Goal: Task Accomplishment & Management: Manage account settings

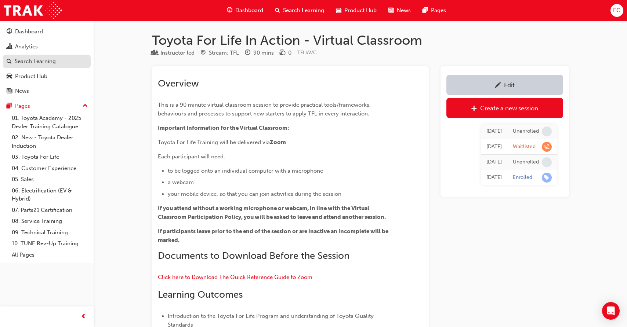
click at [52, 64] on div "Search Learning" at bounding box center [35, 61] width 41 height 8
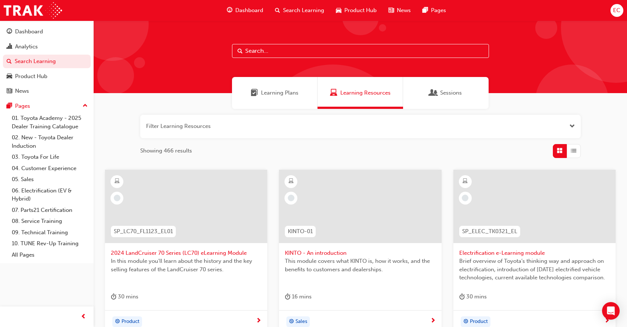
click at [279, 52] on input "text" at bounding box center [360, 51] width 257 height 14
type input "tfl"
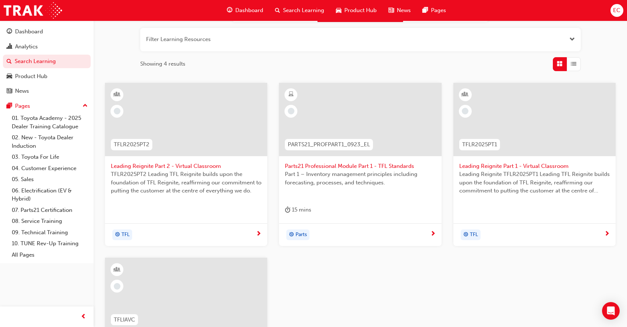
scroll to position [93, 0]
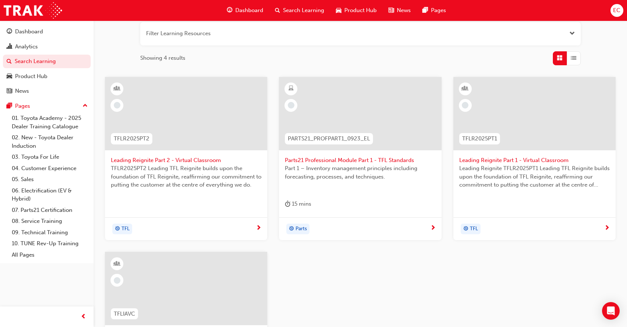
click at [182, 163] on span "Leading Reignite Part 2 - Virtual Classroom" at bounding box center [186, 160] width 151 height 8
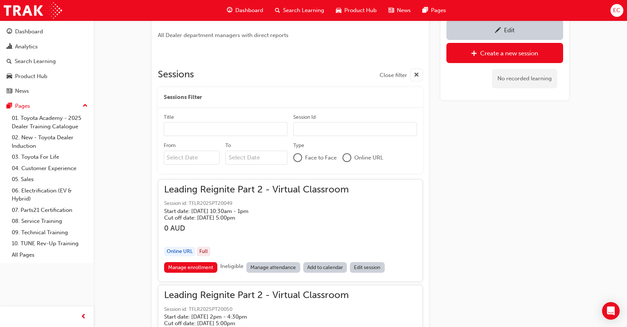
scroll to position [392, 0]
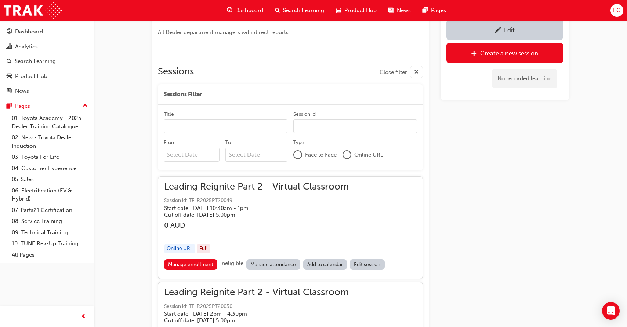
click at [272, 261] on link "Manage attendance" at bounding box center [273, 265] width 54 height 11
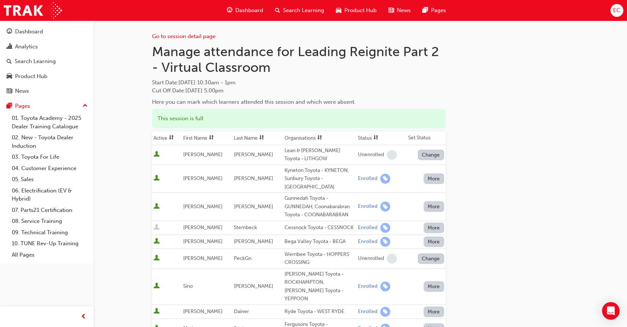
click at [207, 138] on th "First Name" at bounding box center [207, 138] width 51 height 14
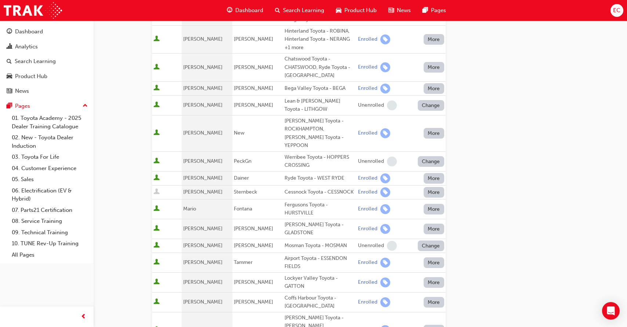
scroll to position [216, 0]
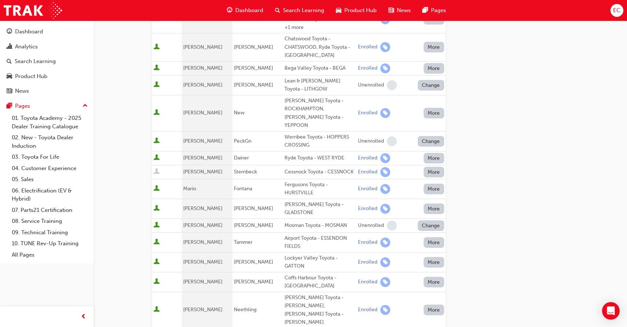
click at [287, 236] on div "Airport Toyota - ESSENDON FIELDS" at bounding box center [320, 243] width 70 height 17
copy div "Airport Toyota - ESSENDON FIELDS"
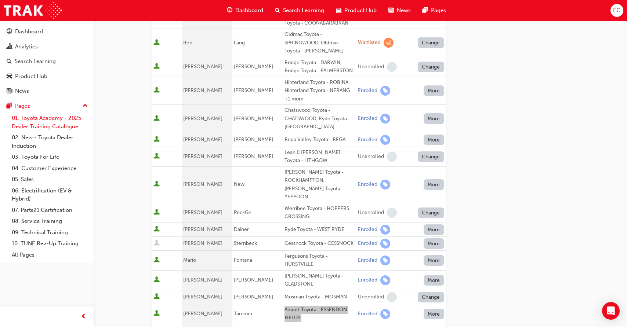
scroll to position [125, 0]
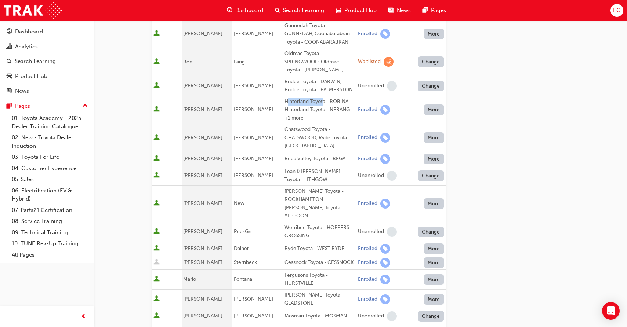
drag, startPoint x: 316, startPoint y: 102, endPoint x: 282, endPoint y: 101, distance: 34.9
click at [285, 101] on div "Hinterland Toyota - ROBINA, Hinterland Toyota - NERANG +1 more" at bounding box center [320, 110] width 70 height 25
drag, startPoint x: 319, startPoint y: 102, endPoint x: 276, endPoint y: 102, distance: 43.3
click at [283, 102] on td "Hinterland Toyota - ROBINA, Hinterland Toyota - NERANG +1 more" at bounding box center [319, 110] width 73 height 28
copy tr "[PERSON_NAME] Hinterland Toyota"
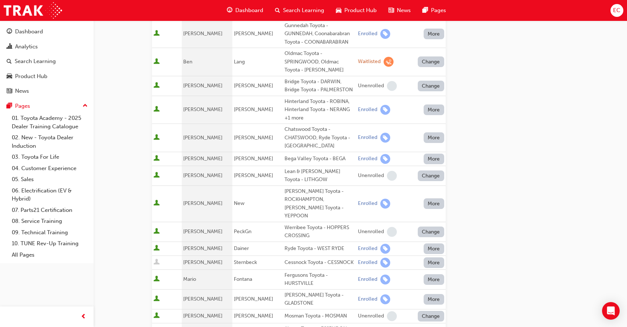
click at [275, 102] on td "[PERSON_NAME]" at bounding box center [257, 110] width 51 height 28
drag, startPoint x: 319, startPoint y: 101, endPoint x: 277, endPoint y: 101, distance: 42.2
click at [283, 101] on td "Hinterland Toyota - ROBINA, Hinterland Toyota - NERANG +1 more" at bounding box center [319, 110] width 73 height 28
copy div "Hinterland Toyota"
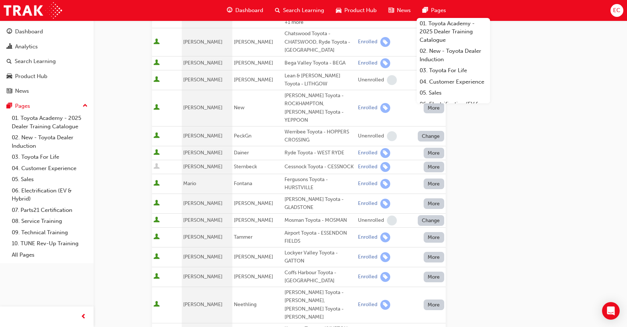
scroll to position [233, 0]
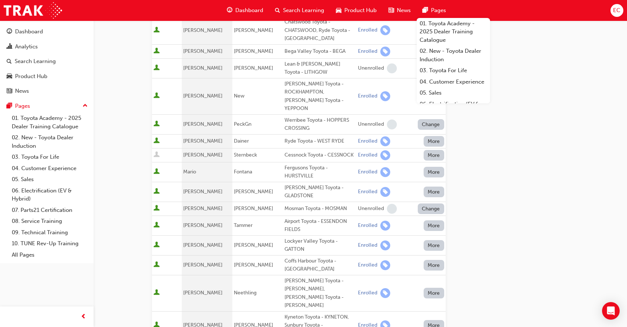
click at [295, 168] on div "Fergusons Toyota - HURSTVILLE" at bounding box center [320, 172] width 70 height 17
copy div "Fergusons Toyota - HURSTVILLE"
click at [287, 260] on div "Coffs Harbour Toyota - [GEOGRAPHIC_DATA]" at bounding box center [320, 265] width 70 height 17
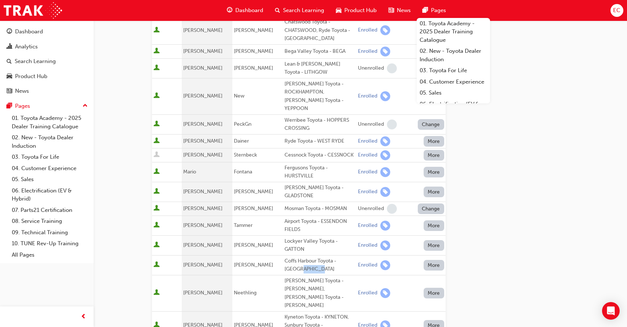
click at [287, 260] on div "Coffs Harbour Toyota - [GEOGRAPHIC_DATA]" at bounding box center [320, 265] width 70 height 17
copy div "Coffs Harbour Toyota - [GEOGRAPHIC_DATA]"
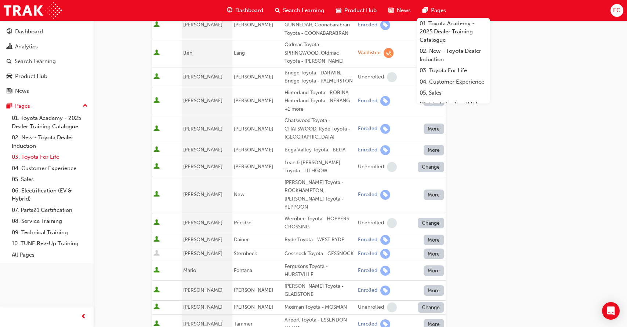
scroll to position [109, 0]
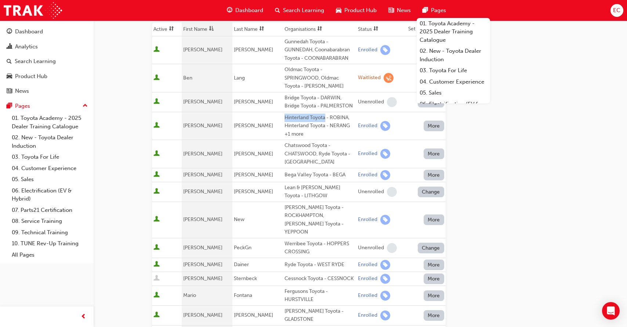
drag, startPoint x: 319, startPoint y: 120, endPoint x: 277, endPoint y: 119, distance: 42.2
click at [283, 119] on td "Hinterland Toyota - ROBINA, Hinterland Toyota - NERANG +1 more" at bounding box center [319, 126] width 73 height 28
copy div "Hinterland Toyota"
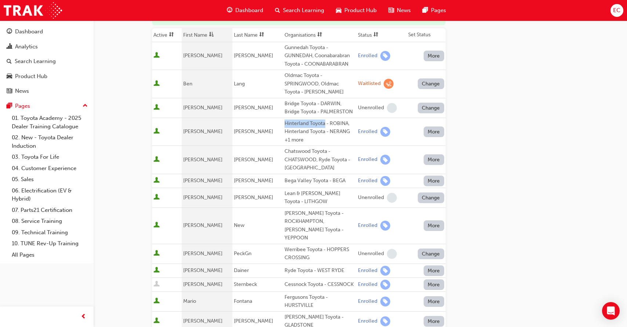
scroll to position [113, 0]
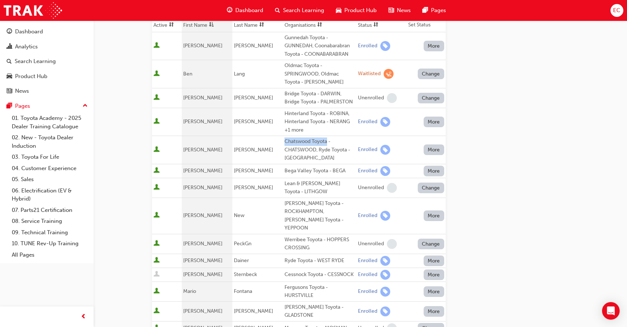
drag, startPoint x: 321, startPoint y: 141, endPoint x: 276, endPoint y: 142, distance: 44.8
click at [283, 143] on td "Chatswood Toyota - CHATSWOOD, Ryde Toyota - [GEOGRAPHIC_DATA]" at bounding box center [319, 150] width 73 height 28
copy div "Chatswood Toyota"
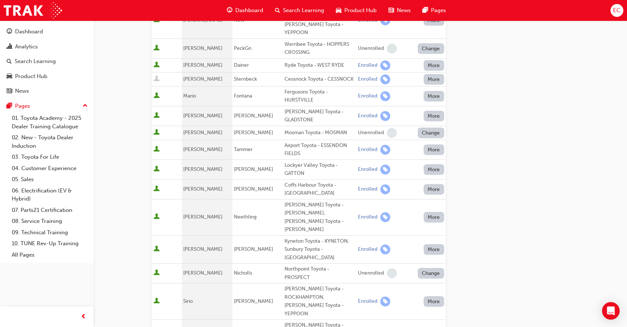
scroll to position [299, 0]
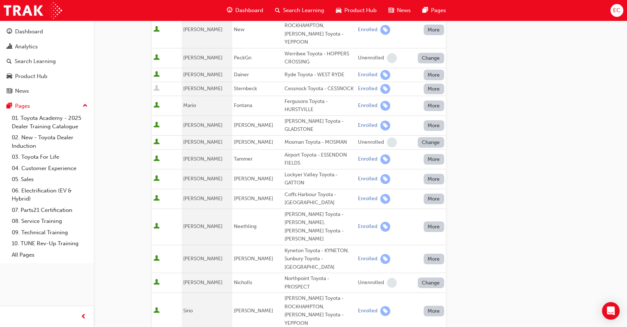
click at [214, 221] on td "[PERSON_NAME]" at bounding box center [207, 227] width 51 height 36
drag, startPoint x: 232, startPoint y: 238, endPoint x: 315, endPoint y: 238, distance: 83.0
click at [315, 245] on tr "[PERSON_NAME] Kyneton Toyota - KYNETON, Sunbury Toyota - SUNBURY Enrolled More" at bounding box center [299, 259] width 294 height 28
copy tr "[PERSON_NAME] Kyneton Toyota"
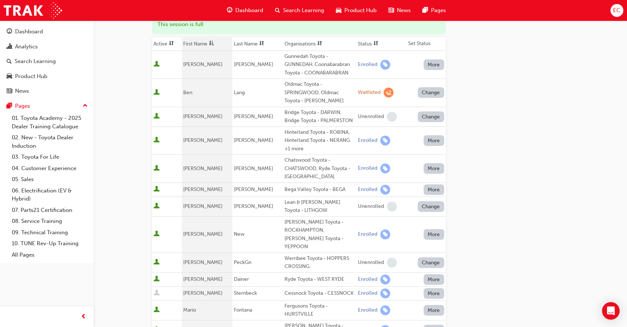
scroll to position [33, 0]
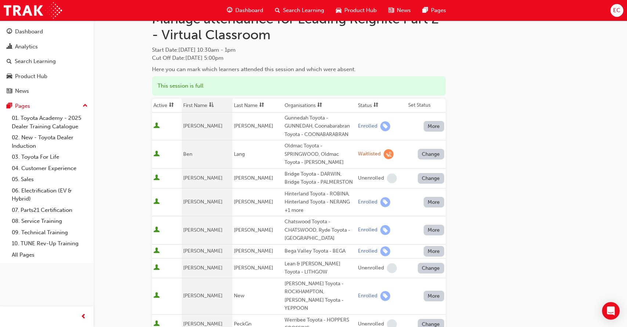
click at [201, 104] on th "First Name" at bounding box center [207, 106] width 51 height 14
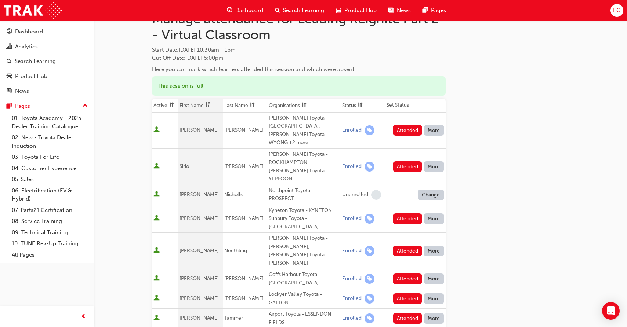
click at [201, 104] on th "First Name" at bounding box center [200, 106] width 44 height 14
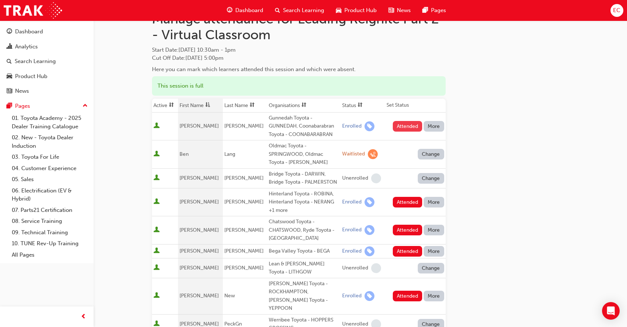
click at [407, 127] on button "Attended" at bounding box center [408, 126] width 30 height 11
click at [407, 127] on div "Attended More" at bounding box center [417, 126] width 55 height 11
click at [399, 202] on button "Attended" at bounding box center [408, 202] width 30 height 11
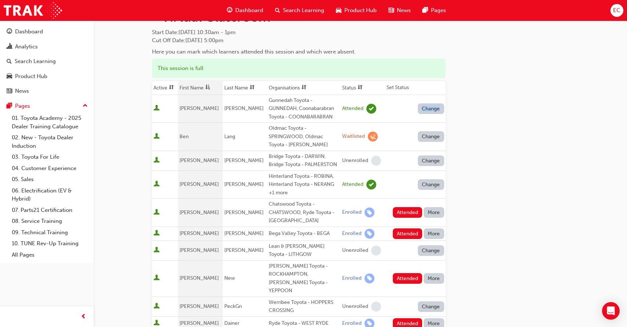
scroll to position [55, 0]
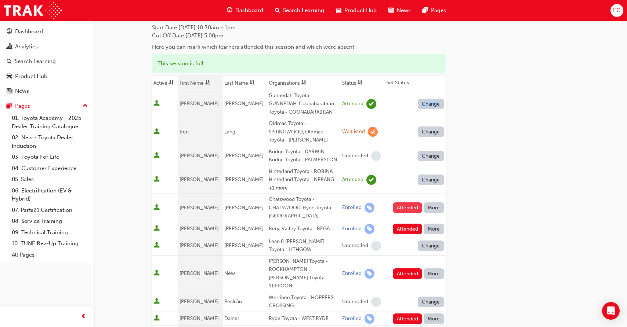
click at [401, 206] on button "Attended" at bounding box center [408, 208] width 30 height 11
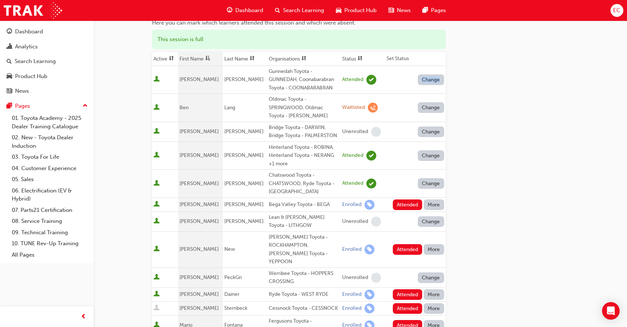
scroll to position [80, 0]
click at [404, 244] on button "Attended" at bounding box center [408, 249] width 30 height 11
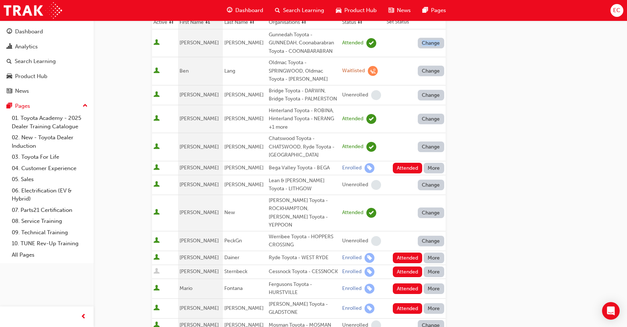
scroll to position [117, 0]
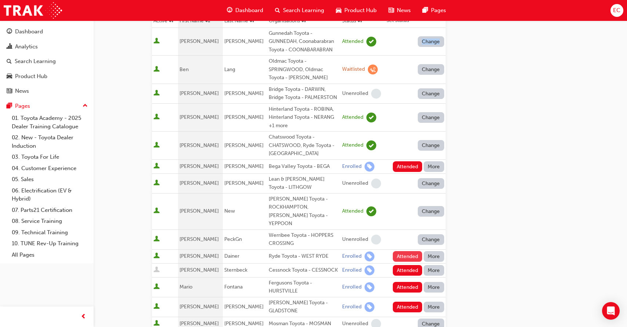
click at [403, 251] on button "Attended" at bounding box center [408, 256] width 30 height 11
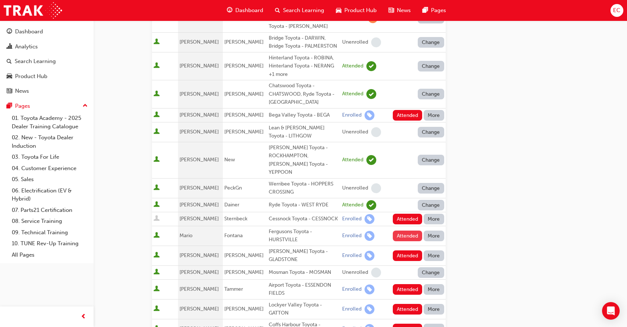
scroll to position [170, 0]
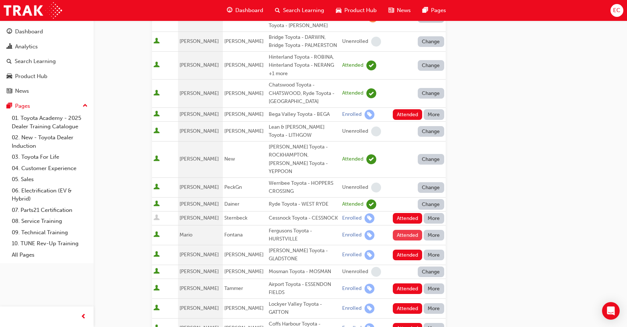
click at [403, 230] on button "Attended" at bounding box center [408, 235] width 30 height 11
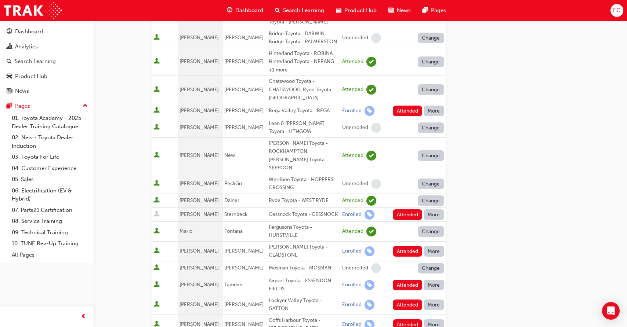
scroll to position [174, 0]
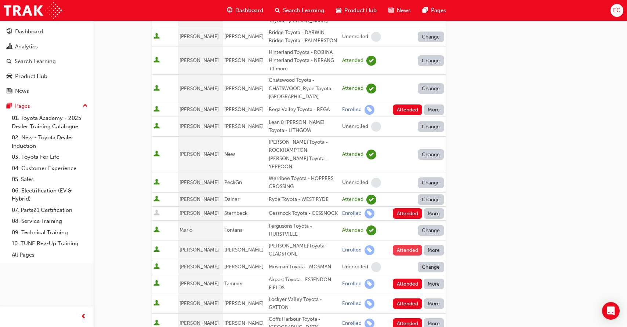
click at [402, 245] on button "Attended" at bounding box center [408, 250] width 30 height 11
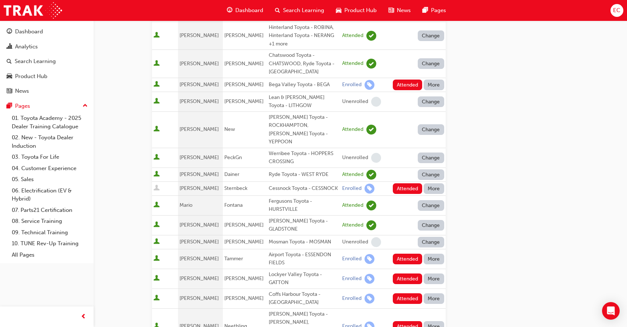
scroll to position [205, 0]
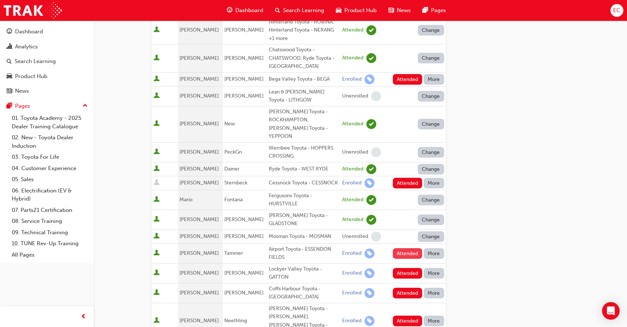
click at [402, 249] on button "Attended" at bounding box center [408, 254] width 30 height 11
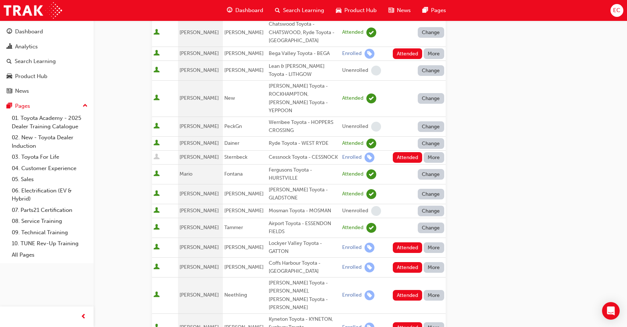
scroll to position [231, 0]
click at [402, 242] on button "Attended" at bounding box center [408, 247] width 30 height 11
click at [402, 262] on button "Attended" at bounding box center [408, 267] width 30 height 11
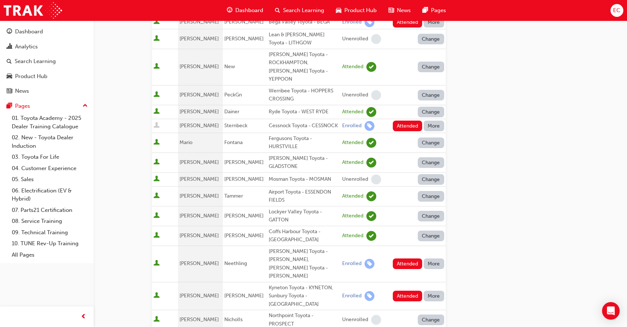
scroll to position [265, 0]
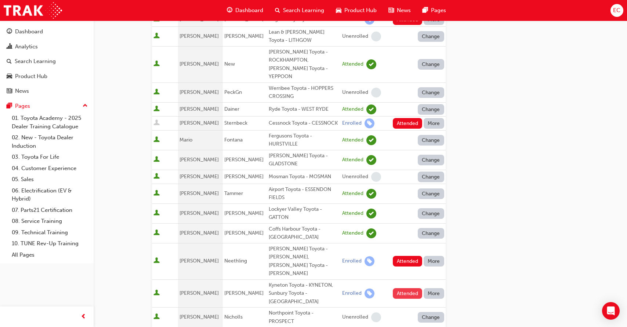
click at [403, 289] on button "Attended" at bounding box center [408, 294] width 30 height 11
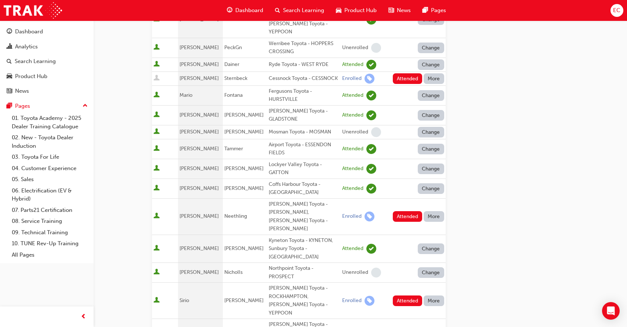
scroll to position [315, 0]
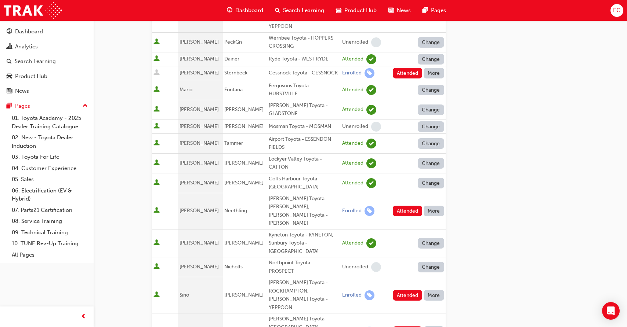
click at [399, 327] on button "Attended" at bounding box center [408, 332] width 30 height 11
click at [404, 290] on button "Attended" at bounding box center [408, 295] width 30 height 11
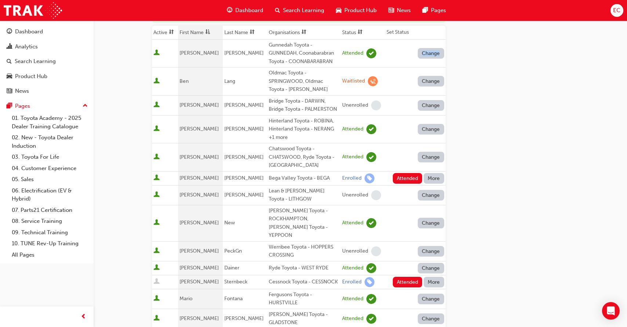
scroll to position [92, 0]
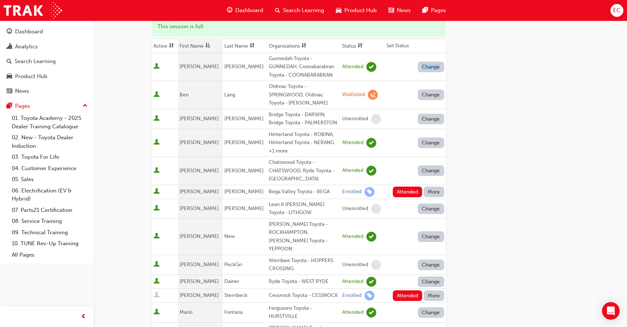
click at [432, 193] on button "More" at bounding box center [434, 192] width 21 height 11
click at [429, 207] on div "Absent" at bounding box center [422, 210] width 17 height 8
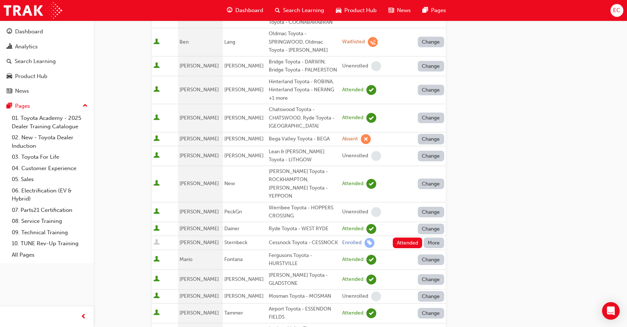
scroll to position [150, 0]
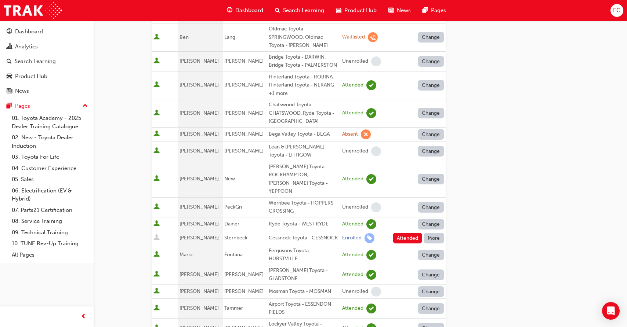
click at [430, 233] on button "More" at bounding box center [434, 238] width 21 height 11
click at [430, 246] on div "Absent" at bounding box center [422, 248] width 17 height 8
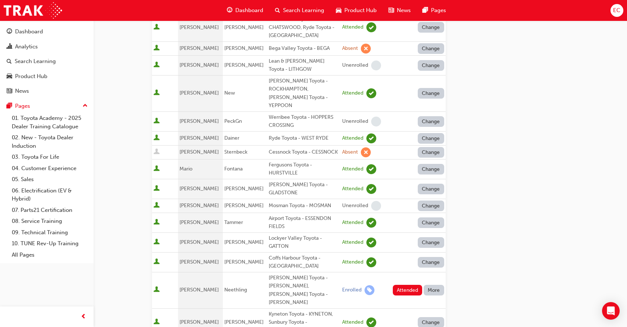
scroll to position [290, 0]
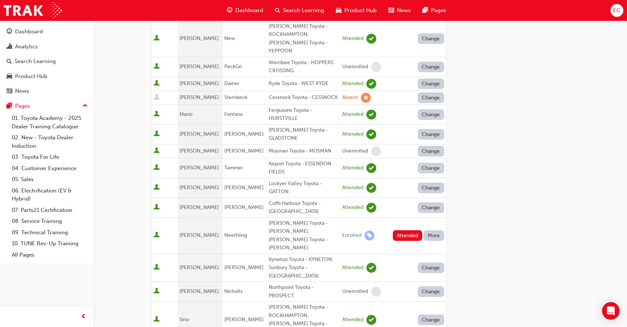
click at [432, 231] on button "More" at bounding box center [434, 236] width 21 height 11
click at [432, 236] on button "Absent" at bounding box center [434, 241] width 44 height 14
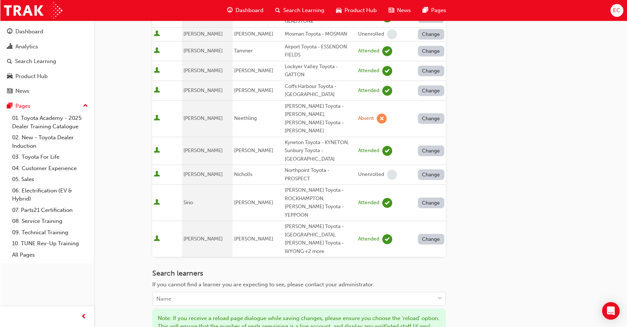
scroll to position [414, 0]
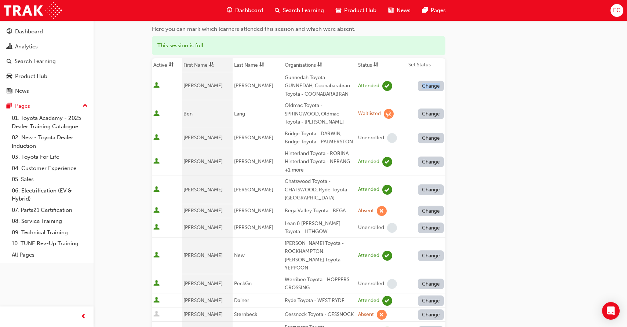
scroll to position [0, 0]
